Goal: Task Accomplishment & Management: Complete application form

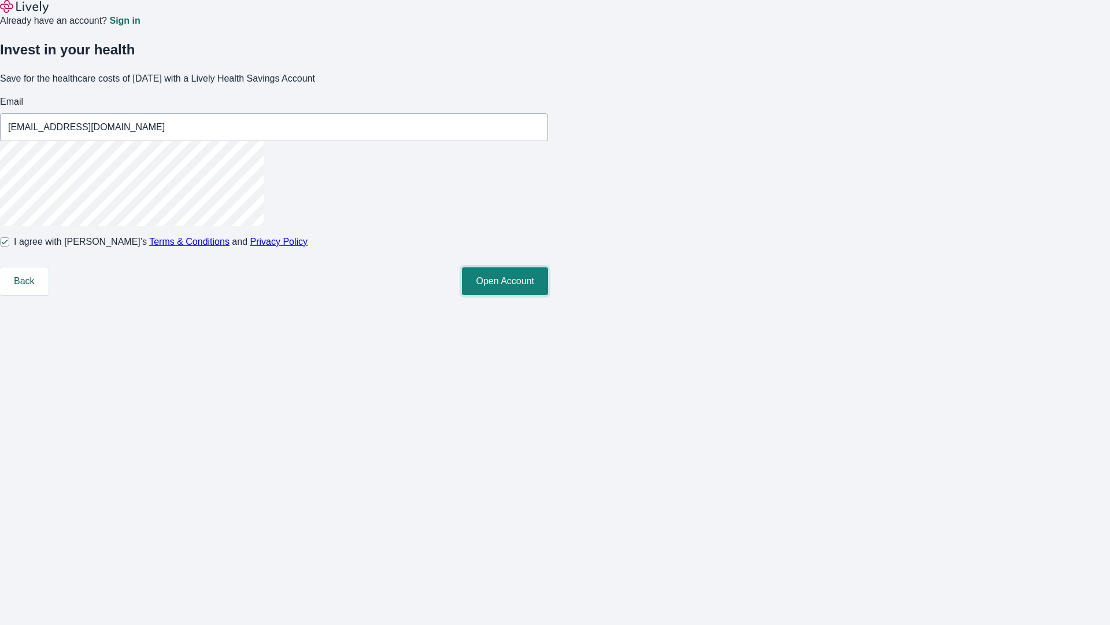
click at [548, 295] on button "Open Account" at bounding box center [505, 281] width 86 height 28
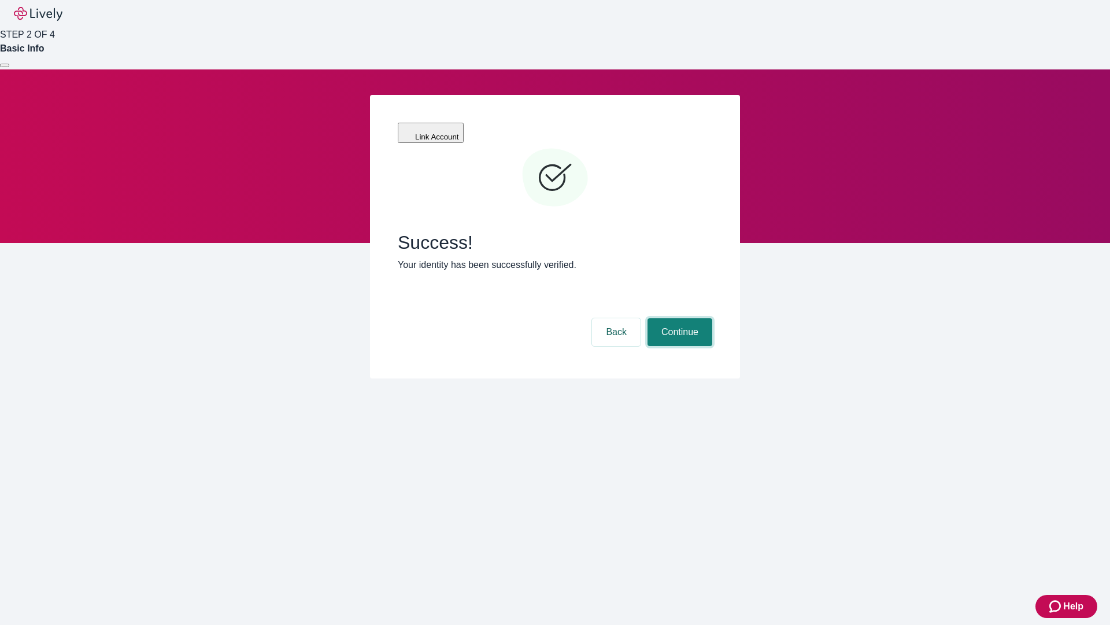
click at [678, 318] on button "Continue" at bounding box center [680, 332] width 65 height 28
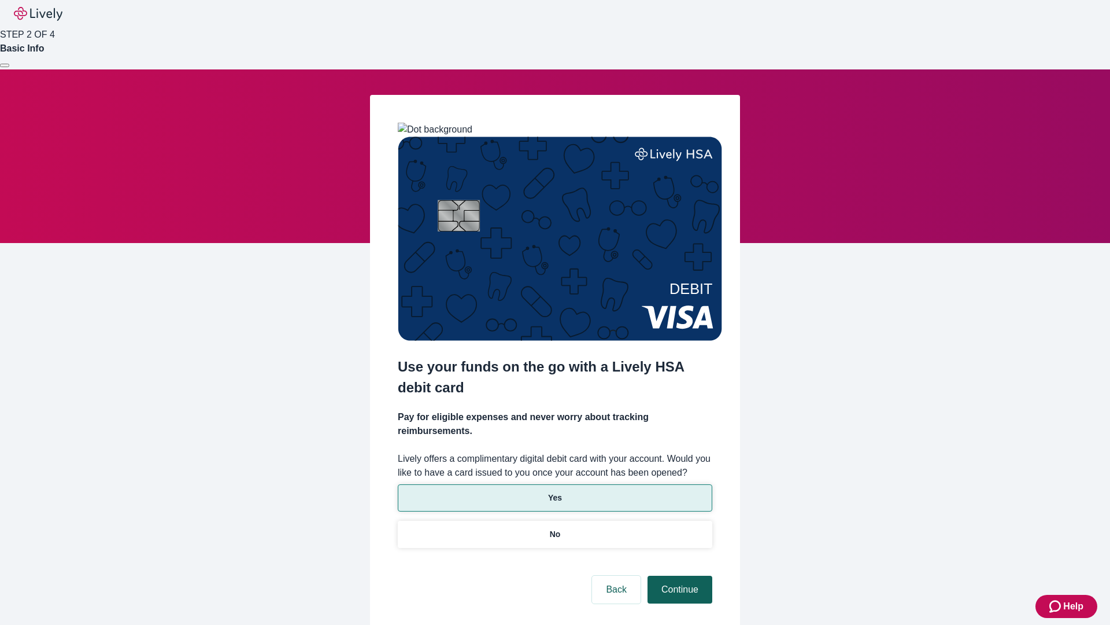
click at [555, 528] on p "No" at bounding box center [555, 534] width 11 height 12
click at [678, 575] on button "Continue" at bounding box center [680, 589] width 65 height 28
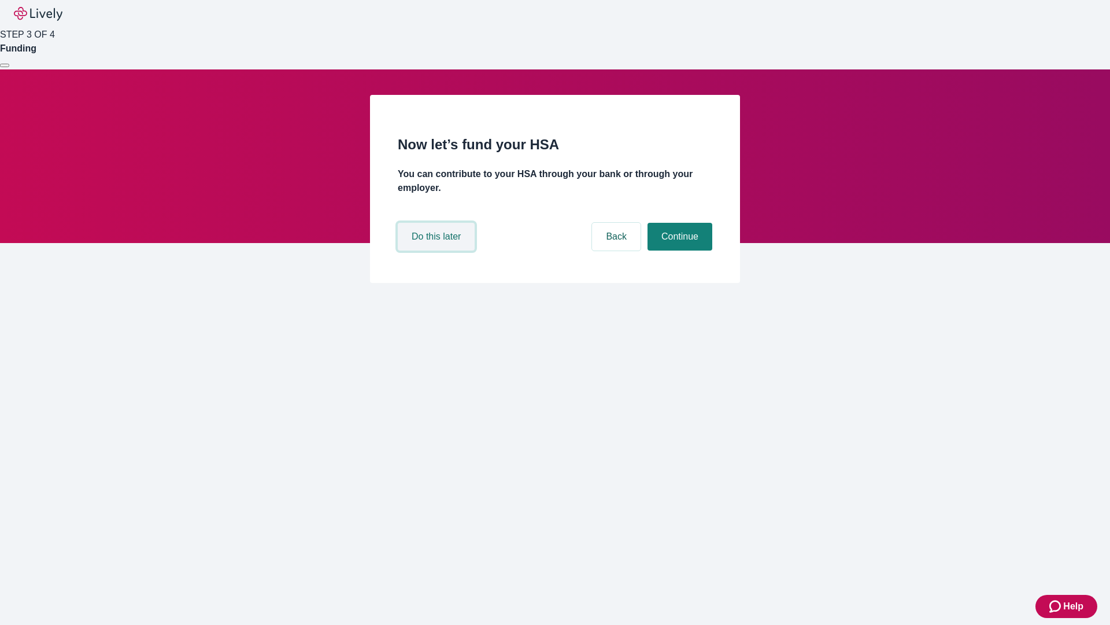
click at [438, 250] on button "Do this later" at bounding box center [436, 237] width 77 height 28
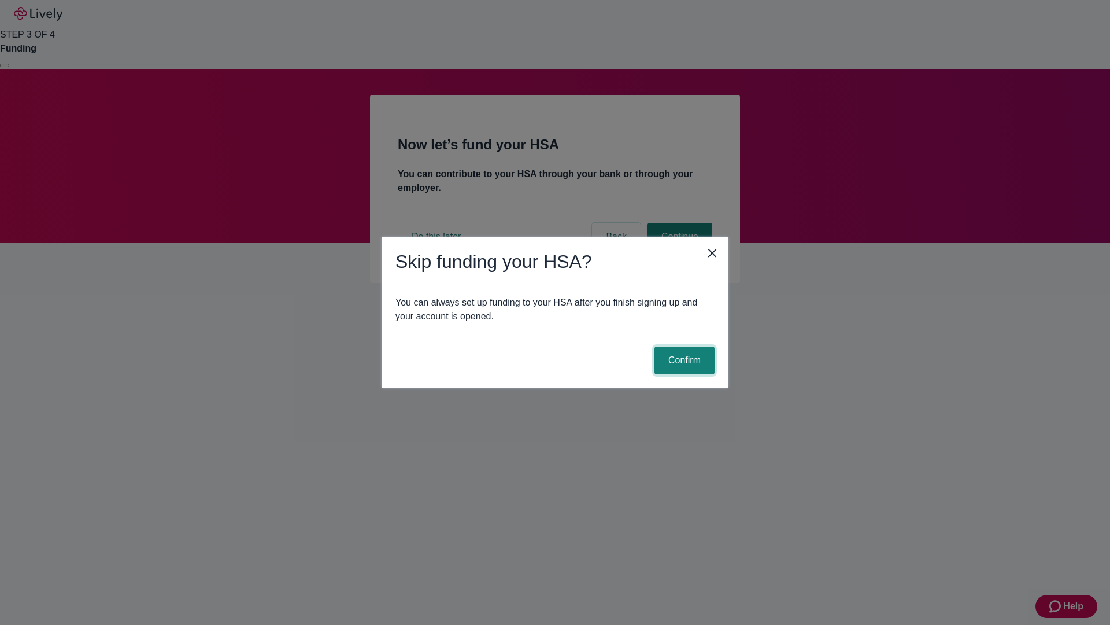
click at [683, 360] on button "Confirm" at bounding box center [685, 360] width 60 height 28
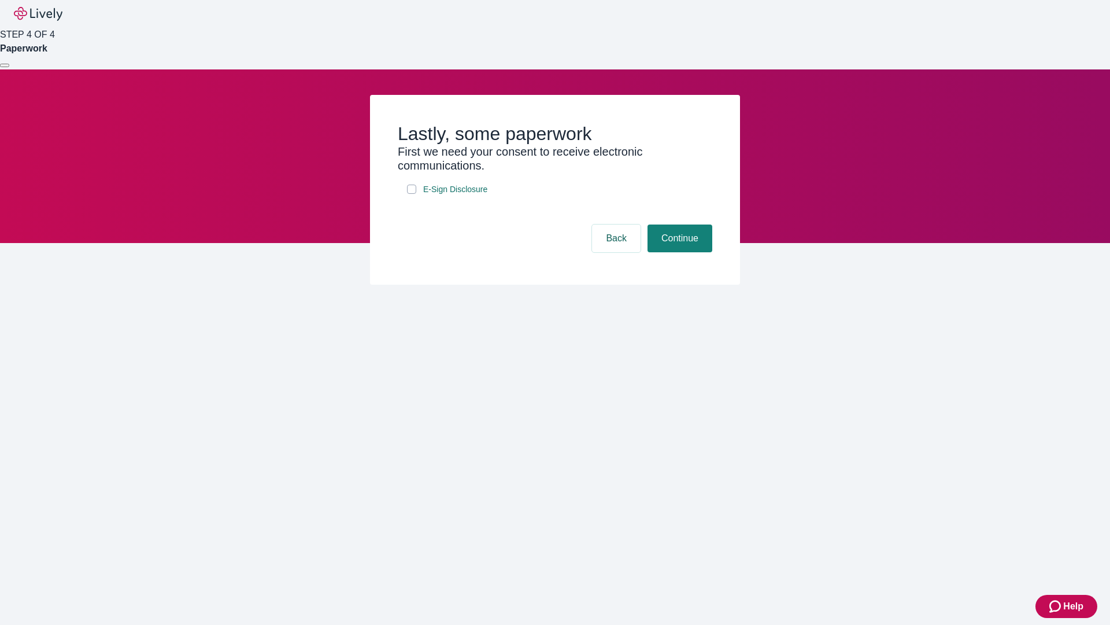
click at [412, 194] on input "E-Sign Disclosure" at bounding box center [411, 188] width 9 height 9
checkbox input "true"
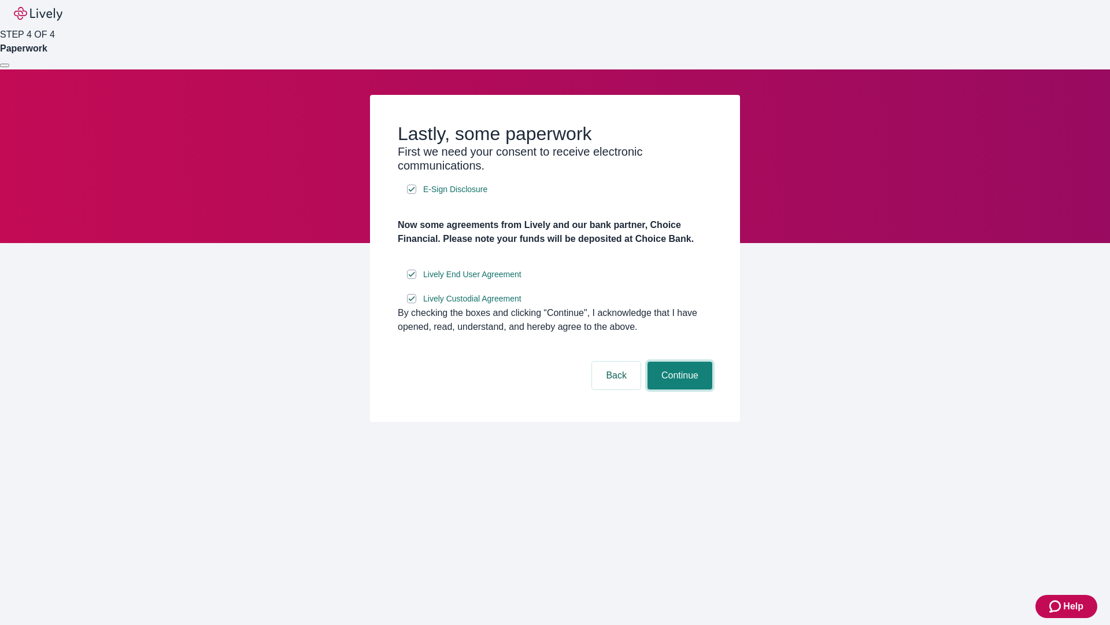
click at [678, 389] on button "Continue" at bounding box center [680, 375] width 65 height 28
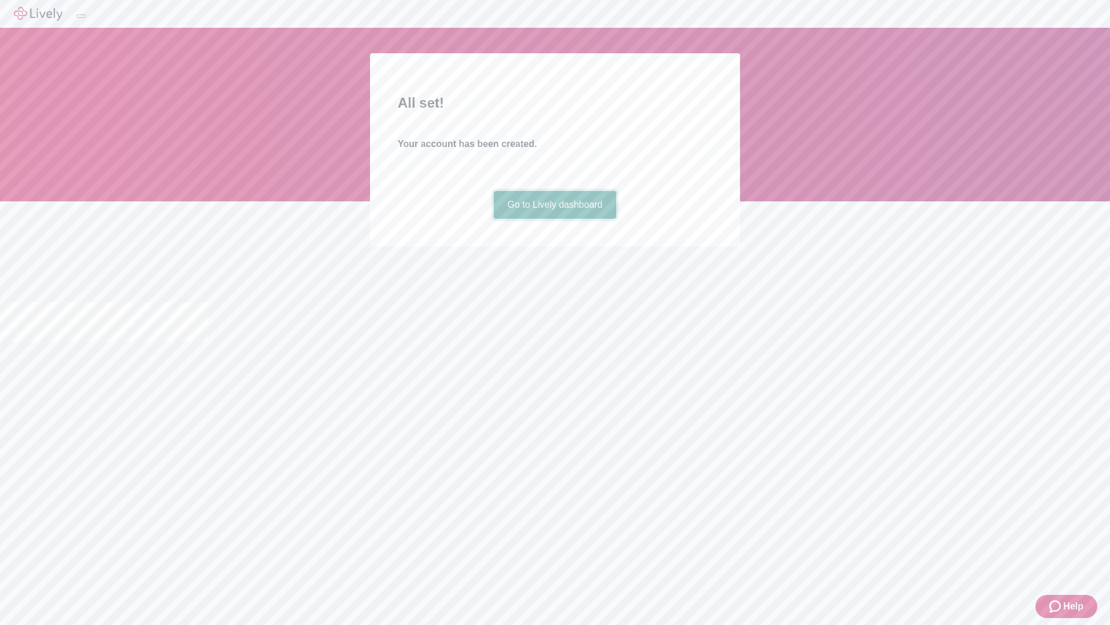
click at [555, 219] on link "Go to Lively dashboard" at bounding box center [555, 205] width 123 height 28
